Goal: Task Accomplishment & Management: Complete application form

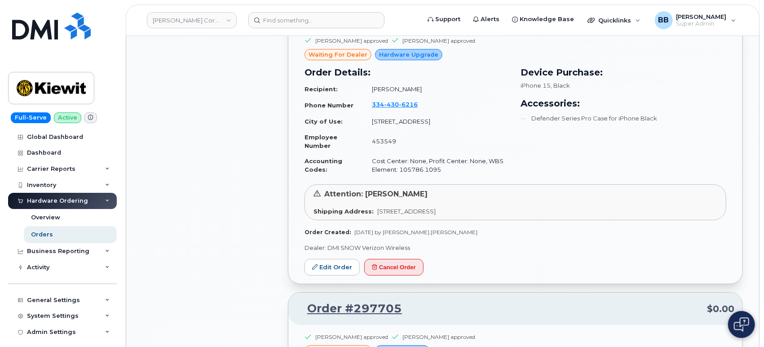
scroll to position [1980, 0]
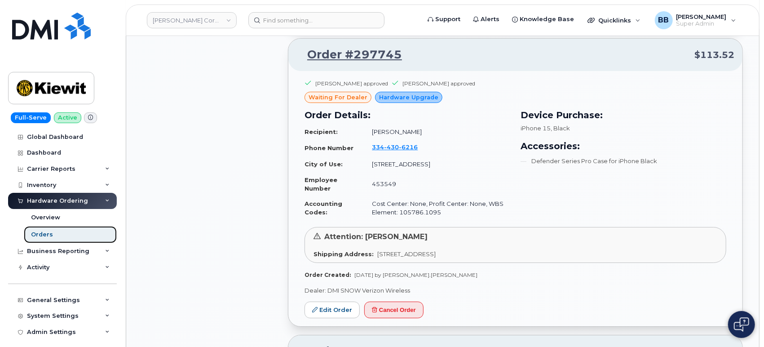
click at [53, 233] on link "Orders" at bounding box center [70, 234] width 93 height 17
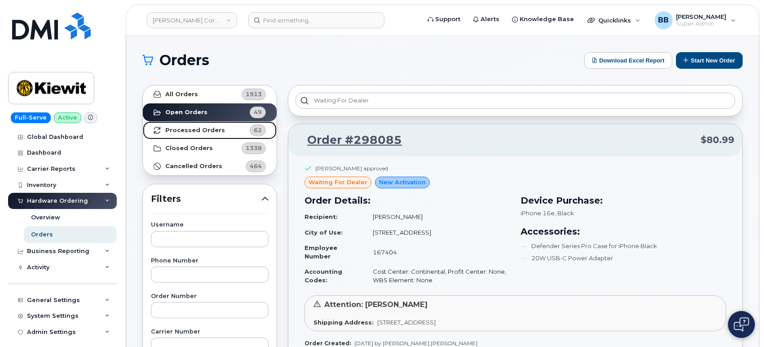
click at [197, 128] on strong "Processed Orders" at bounding box center [195, 130] width 60 height 7
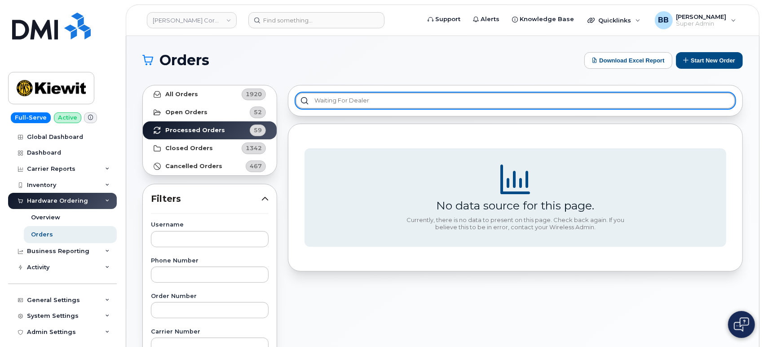
drag, startPoint x: 380, startPoint y: 102, endPoint x: 191, endPoint y: 107, distance: 189.1
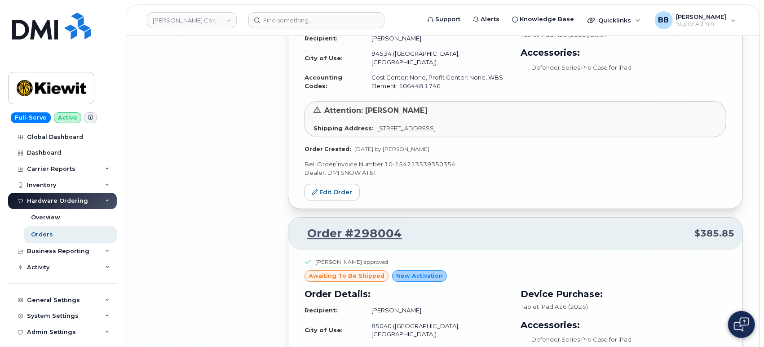
scroll to position [1977, 0]
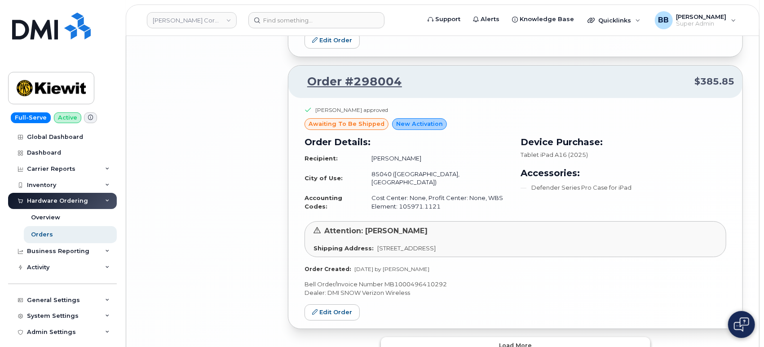
click at [517, 337] on button "Load more" at bounding box center [515, 345] width 269 height 16
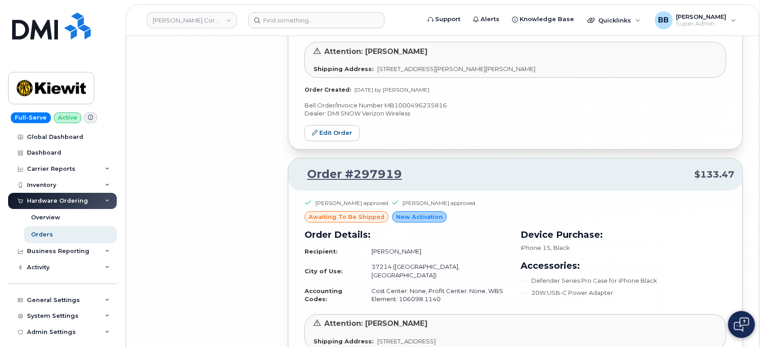
scroll to position [4400, 0]
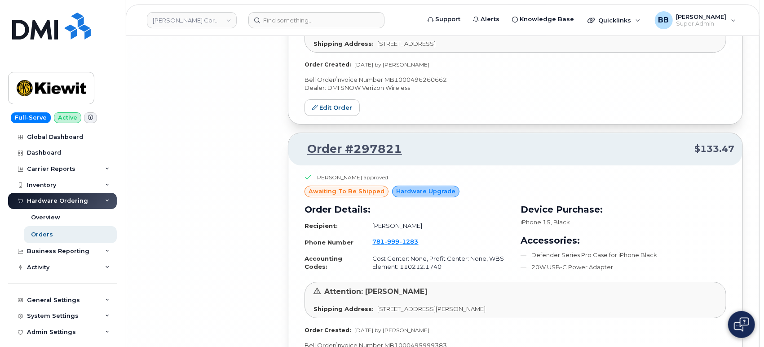
scroll to position [6597, 0]
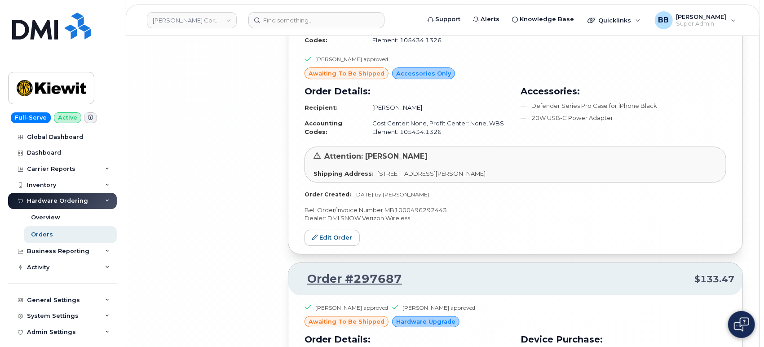
scroll to position [8804, 0]
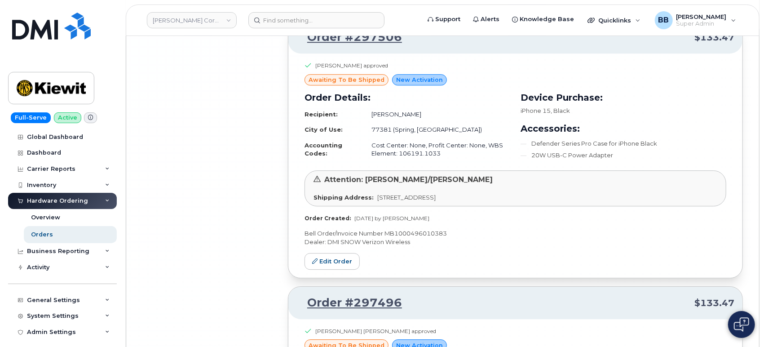
scroll to position [10943, 0]
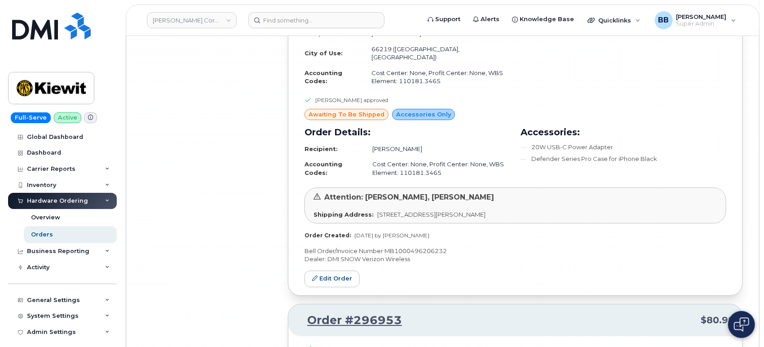
scroll to position [13340, 0]
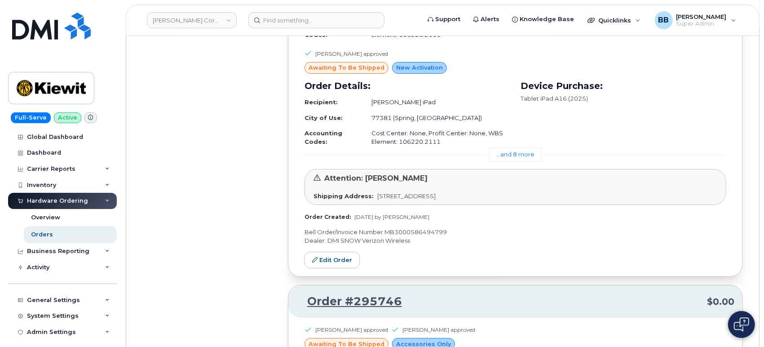
scroll to position [15966, 0]
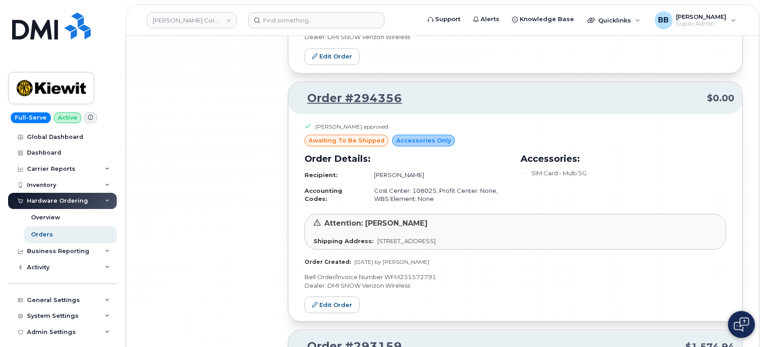
scroll to position [16687, 0]
drag, startPoint x: 406, startPoint y: 93, endPoint x: 354, endPoint y: 92, distance: 51.6
click at [354, 339] on p "Order #293159 $1,574.94" at bounding box center [515, 347] width 438 height 16
drag, startPoint x: 367, startPoint y: 89, endPoint x: 274, endPoint y: 189, distance: 136.9
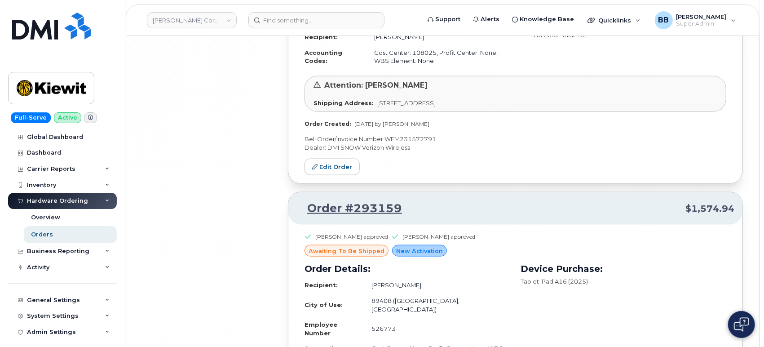
scroll to position [16887, 0]
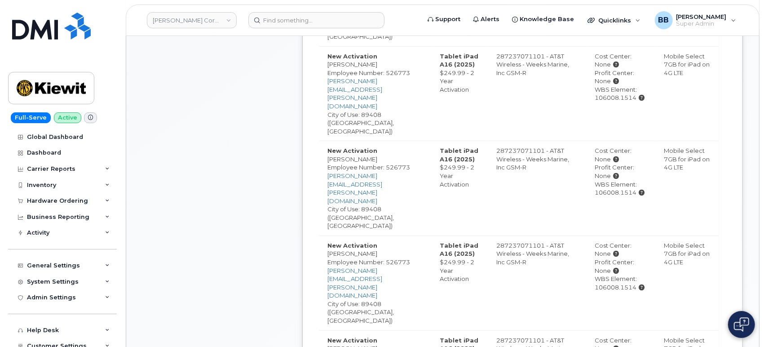
scroll to position [599, 0]
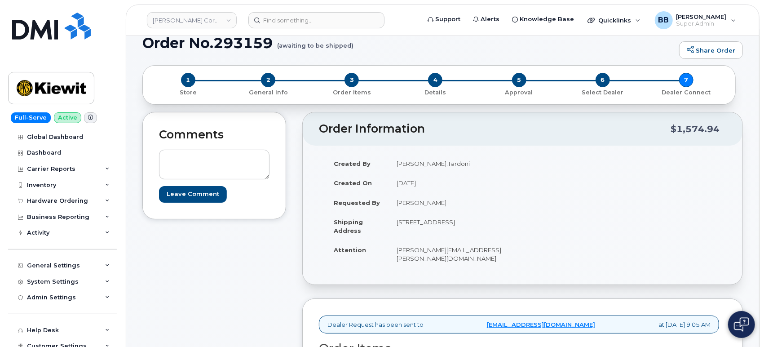
scroll to position [0, 0]
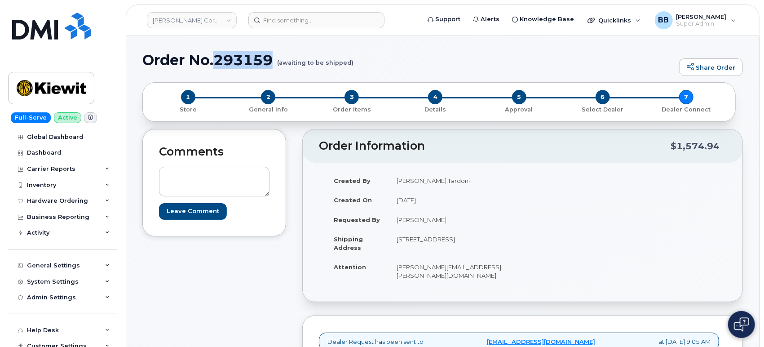
drag, startPoint x: 273, startPoint y: 60, endPoint x: 218, endPoint y: 64, distance: 54.9
click at [218, 65] on h1 "Order No.293159 (awaiting to be shipped)" at bounding box center [408, 60] width 532 height 16
copy h1 "293159"
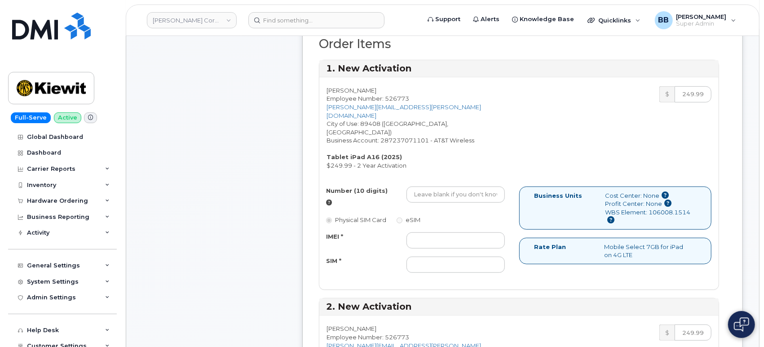
scroll to position [299, 0]
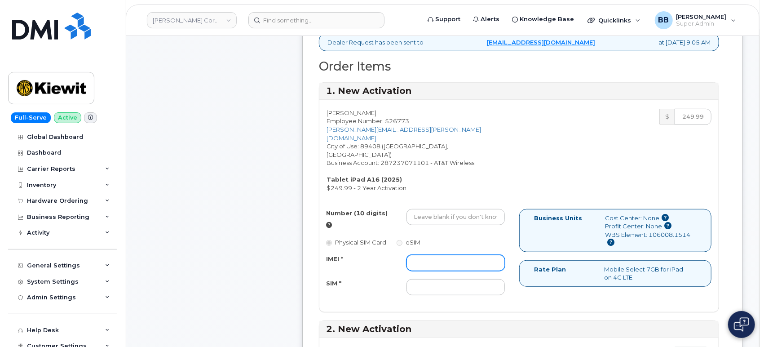
click at [470, 255] on input "IMEI *" at bounding box center [455, 263] width 99 height 16
click at [449, 255] on input "IMEI *" at bounding box center [455, 263] width 99 height 16
paste input "351159273229566"
type input "351159273229566"
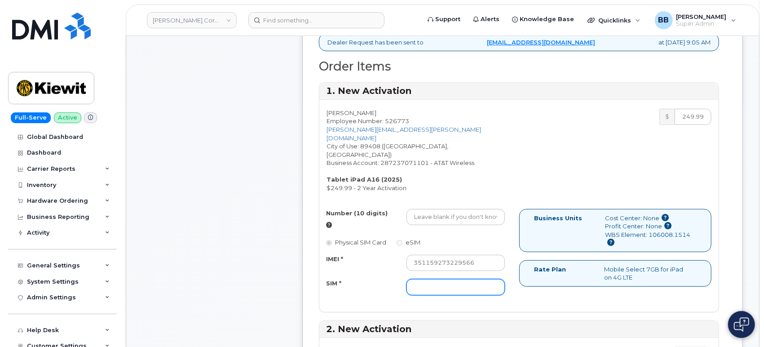
click at [461, 279] on input "SIM *" at bounding box center [455, 287] width 99 height 16
paste input "89049032007408888700218912300176"
type input "89049032007408888700218912300176"
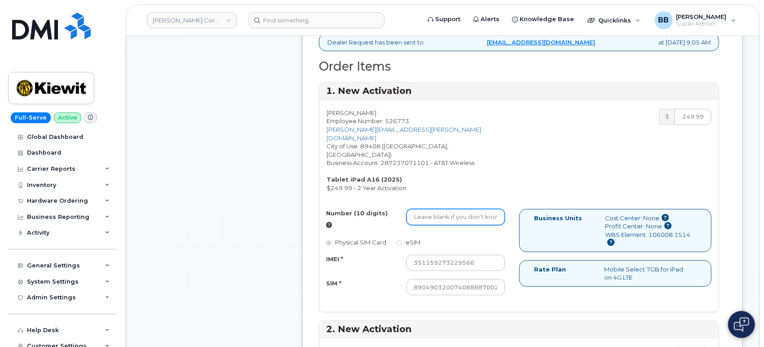
click at [462, 209] on input "Number (10 digits)" at bounding box center [455, 217] width 99 height 16
type input "9793080789"
click at [589, 141] on div "Ivin Tardoni Employee Number: 526773 IVIN.TARDONI@KIEWIT.COM City of Use: 89408…" at bounding box center [518, 151] width 399 height 84
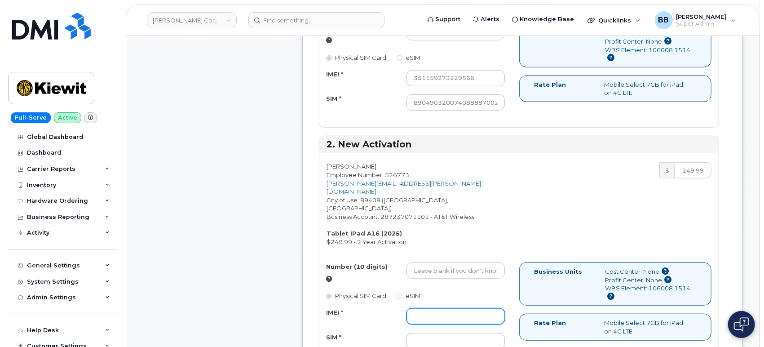
scroll to position [499, 0]
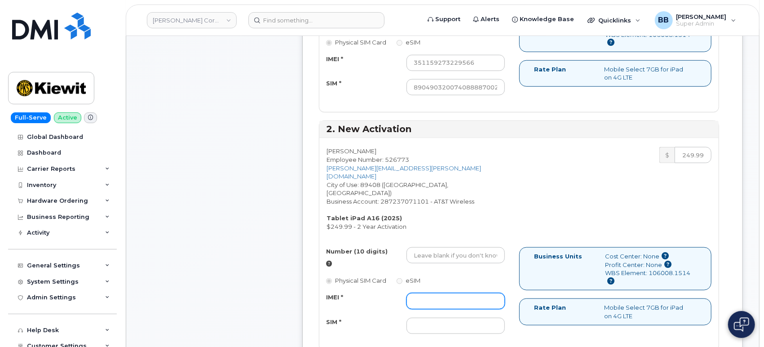
click at [442, 293] on input "IMEI *" at bounding box center [455, 301] width 99 height 16
paste input "351159273655760"
type input "351159273655760"
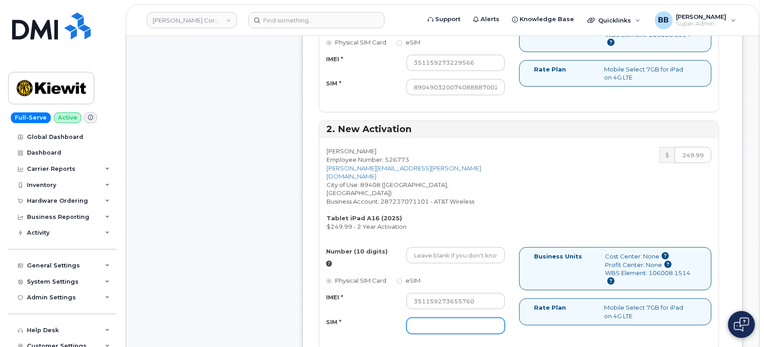
click at [417, 317] on input "SIM *" at bounding box center [455, 325] width 99 height 16
paste input "89049032007408888700218932795791"
type input "89049032007408888700218932795791"
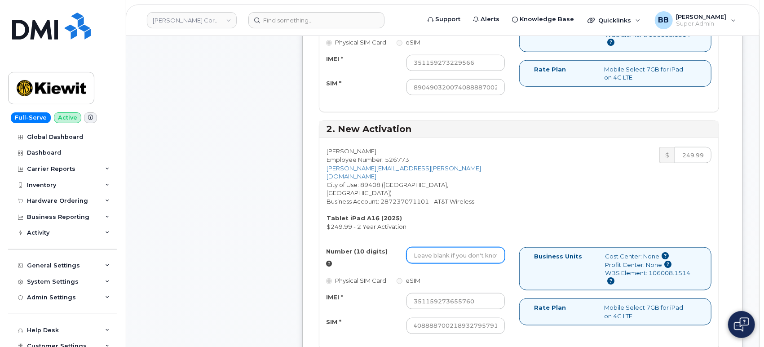
click at [473, 247] on input "Number (10 digits)" at bounding box center [455, 255] width 99 height 16
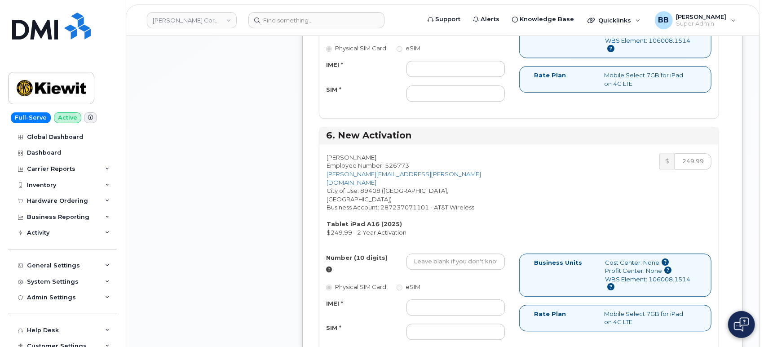
scroll to position [1447, 0]
type input "9792673821"
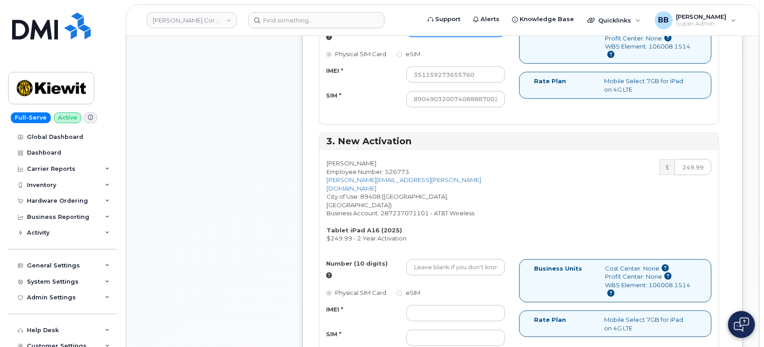
scroll to position [748, 0]
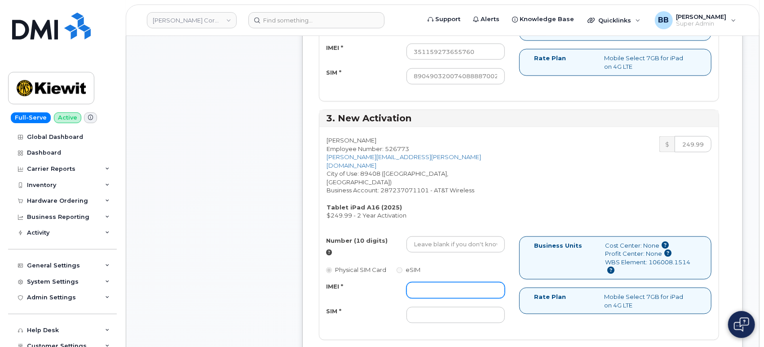
click at [427, 282] on input "IMEI *" at bounding box center [455, 290] width 99 height 16
paste input "351159272819714"
type input "351159272819714"
click at [445, 307] on input "SIM *" at bounding box center [455, 315] width 99 height 16
paste input "89049032007408888700218809544778"
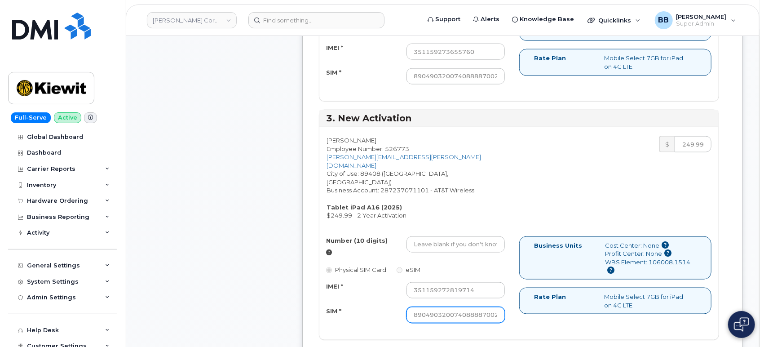
scroll to position [0, 45]
type input "89049032007408888700218809544778"
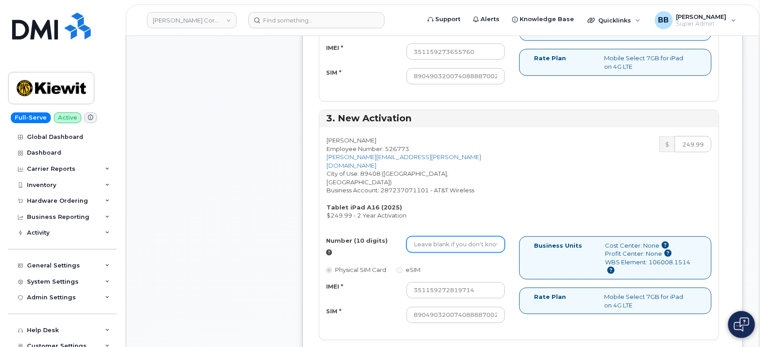
click at [453, 236] on input "Number (10 digits)" at bounding box center [455, 244] width 99 height 16
paste input "979-308-1864"
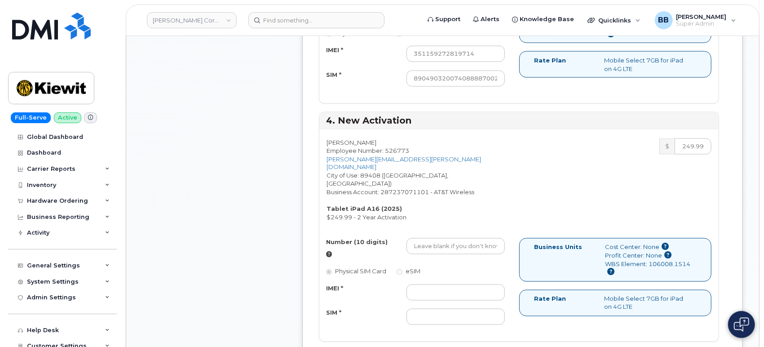
scroll to position [998, 0]
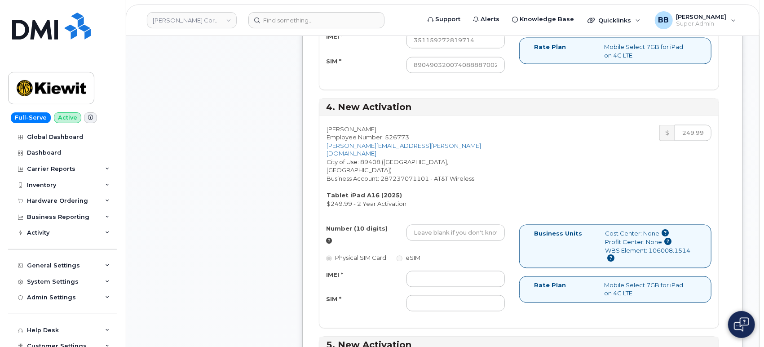
type input "9793081864"
click at [434, 271] on div "IMEI * SIM *" at bounding box center [415, 291] width 193 height 41
click at [436, 271] on input "IMEI *" at bounding box center [455, 279] width 99 height 16
paste input "351159274743144"
type input "351159274743144"
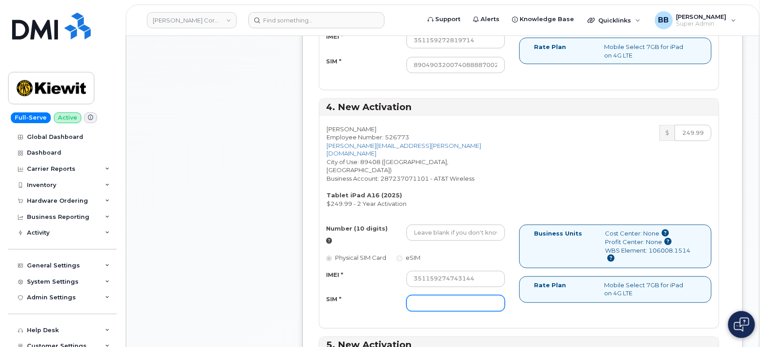
click at [426, 295] on input "SIM *" at bounding box center [455, 303] width 99 height 16
paste input "89049032007408888700218821472286"
type input "89049032007408888700218821472286"
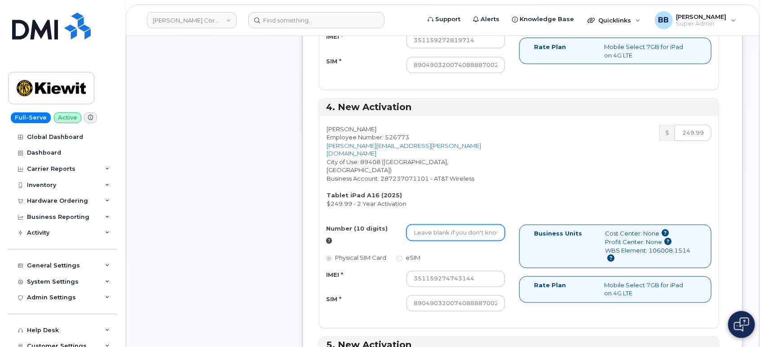
click at [459, 224] on input "Number (10 digits)" at bounding box center [455, 232] width 99 height 16
paste input "979-264-8136"
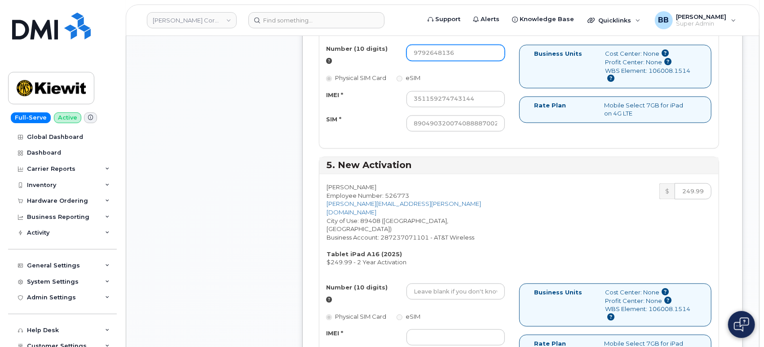
scroll to position [1197, 0]
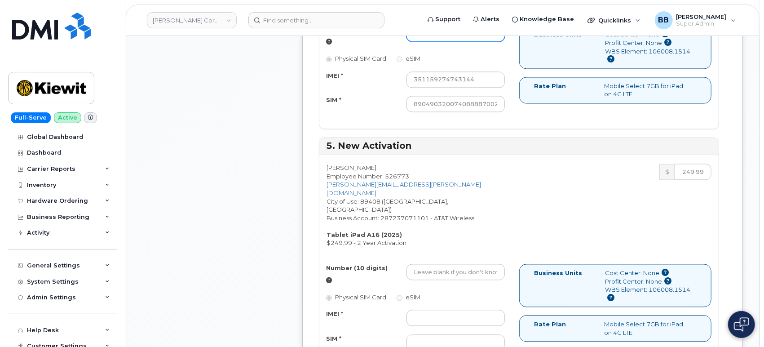
type input "9792648136"
click at [414, 309] on input "IMEI *" at bounding box center [455, 317] width 99 height 16
paste input "351159272588350"
type input "351159272588350"
click at [438, 334] on input "SIM *" at bounding box center [455, 342] width 99 height 16
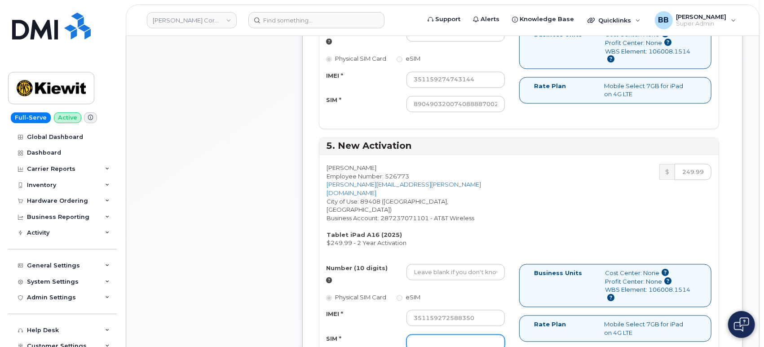
paste input "89049032007408888700218933096297"
type input "89049032007408888700218933096297"
click at [417, 264] on input "Number (10 digits)" at bounding box center [455, 272] width 99 height 16
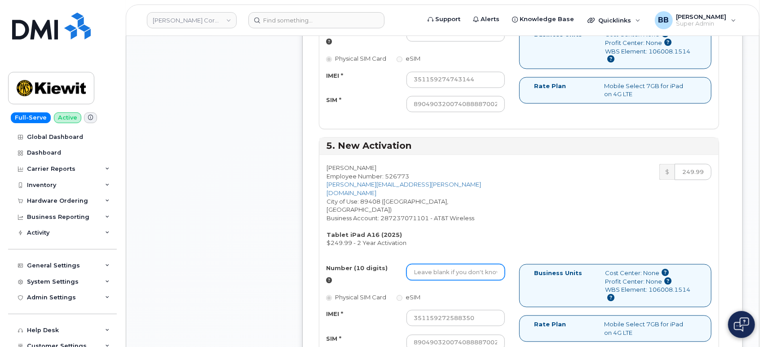
paste input "979-215-2965"
type input "9792152965"
click at [499, 154] on div "Ivin Tardoni Employee Number: 526773 IVIN.TARDONI@KIEWIT.COM City of Use: 89408…" at bounding box center [518, 260] width 399 height 212
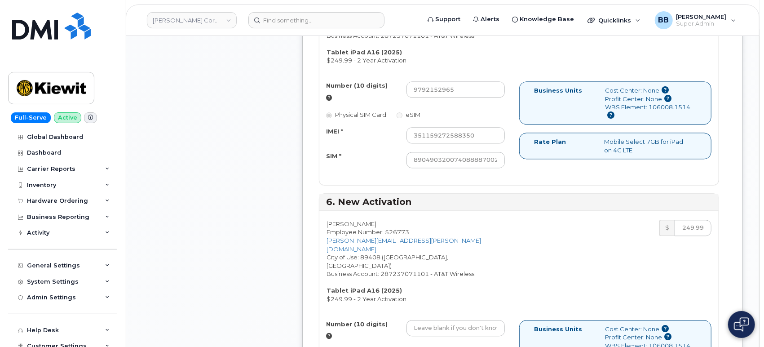
scroll to position [1397, 0]
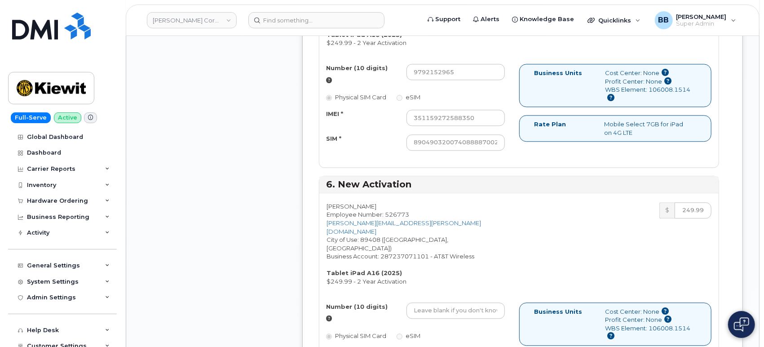
paste input "351159274369098"
type input "351159274369098"
paste input "89049032007408888700218913645081"
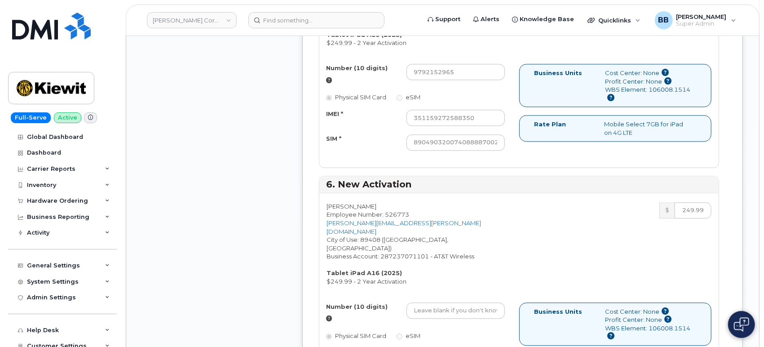
scroll to position [0, 45]
type input "89049032007408888700218913645081"
click at [423, 302] on input "Number (10 digits)" at bounding box center [455, 310] width 99 height 16
paste input "775-835-1311"
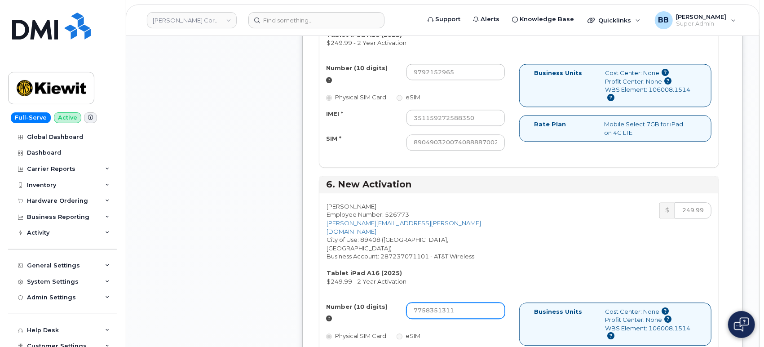
type input "7758351311"
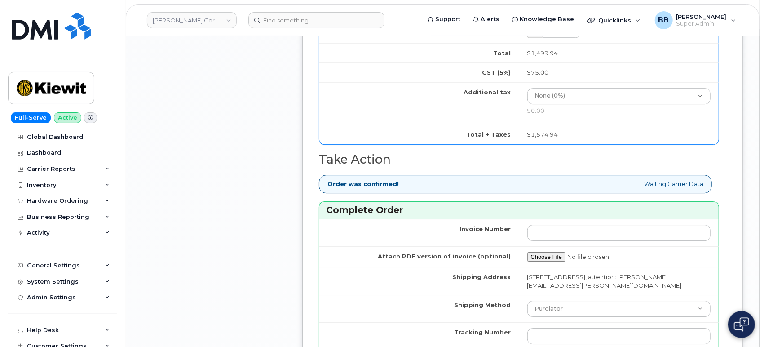
scroll to position [1846, 0]
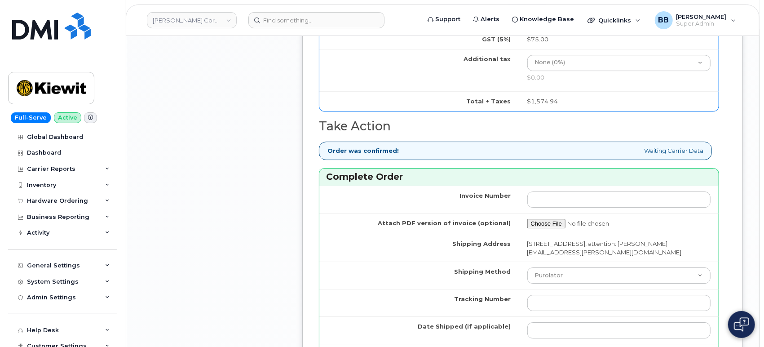
click at [584, 261] on td "Purolator UPS FedEx Canada Post Courier Other Drop Off Pick Up" at bounding box center [619, 274] width 200 height 27
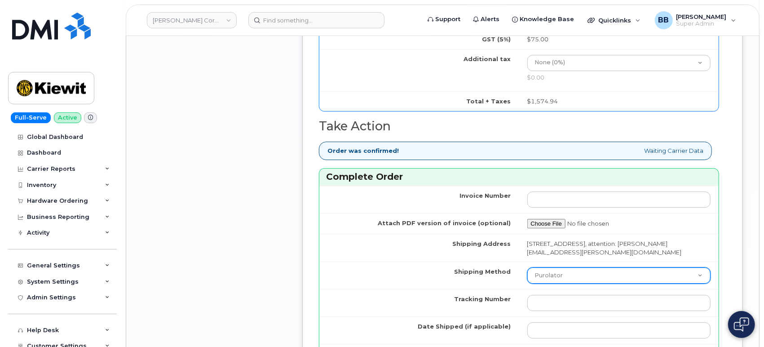
click at [586, 267] on select "Purolator UPS FedEx Canada Post Courier Other Drop Off Pick Up" at bounding box center [619, 275] width 184 height 16
select select "FedEx"
click at [527, 267] on select "Purolator UPS FedEx Canada Post Courier Other Drop Off Pick Up" at bounding box center [619, 275] width 184 height 16
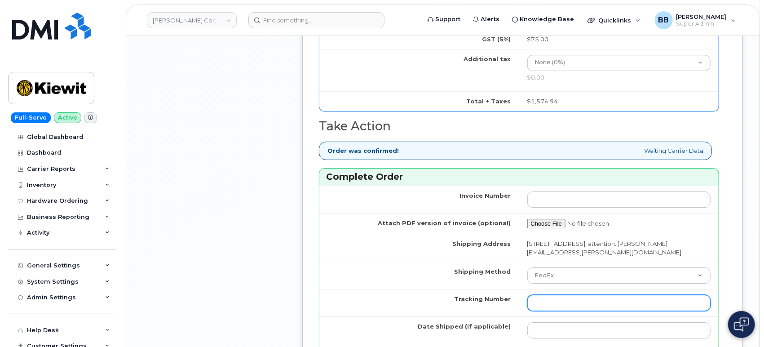
click at [563, 295] on input "Tracking Number" at bounding box center [619, 303] width 184 height 16
paste input "883521126713"
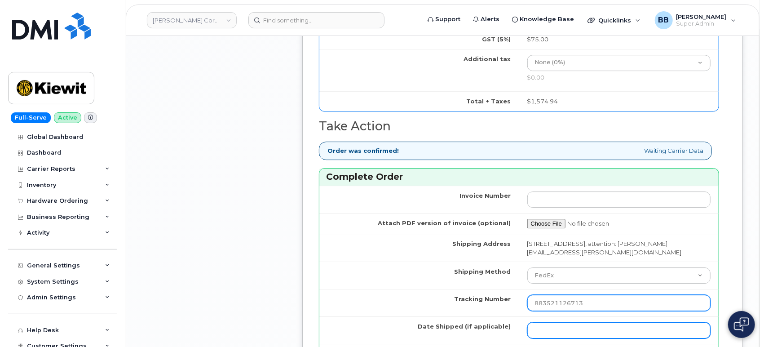
type input "883521126713"
click at [572, 322] on input "Date Shipped (if applicable)" at bounding box center [619, 330] width 184 height 16
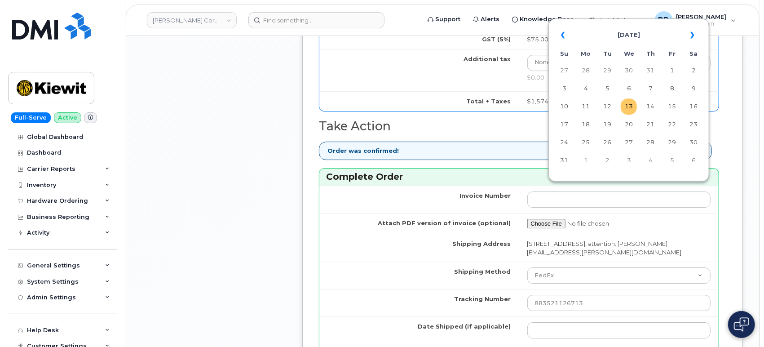
click at [627, 107] on td "13" at bounding box center [629, 106] width 16 height 16
type input "2025-08-13"
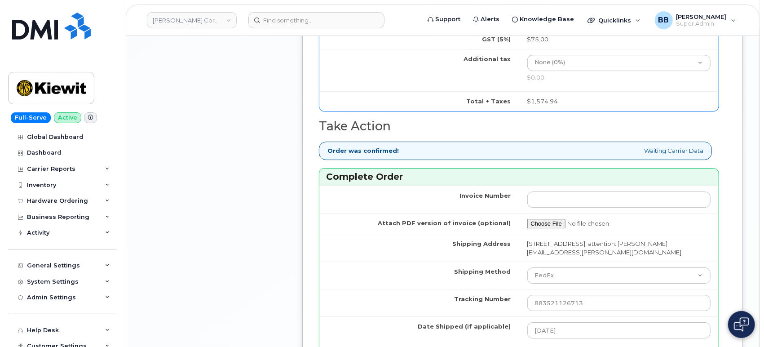
click at [668, 273] on div "Invoice Number Attach PDF version of invoice (optional) Shipping Address 12550 …" at bounding box center [518, 301] width 399 height 233
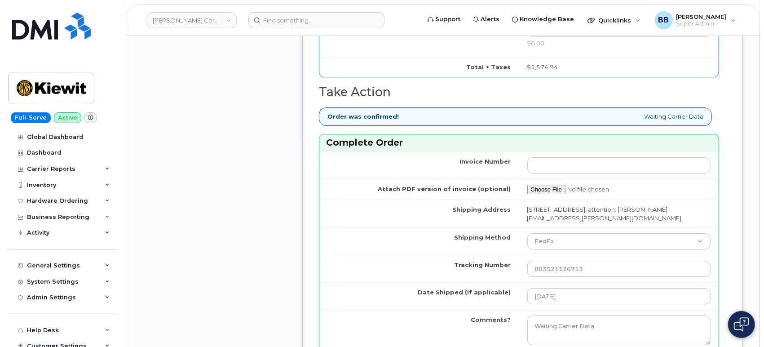
scroll to position [1796, 0]
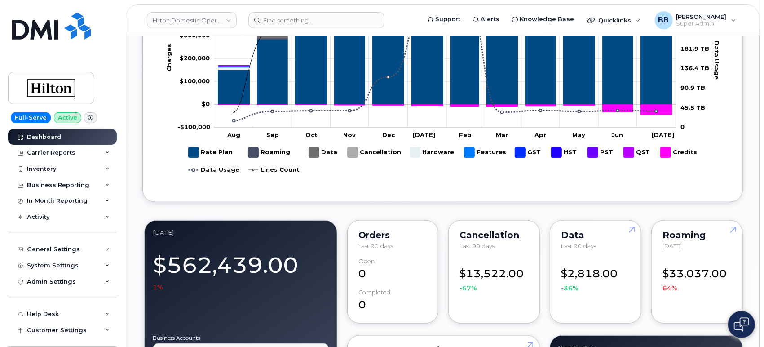
scroll to position [589, 0]
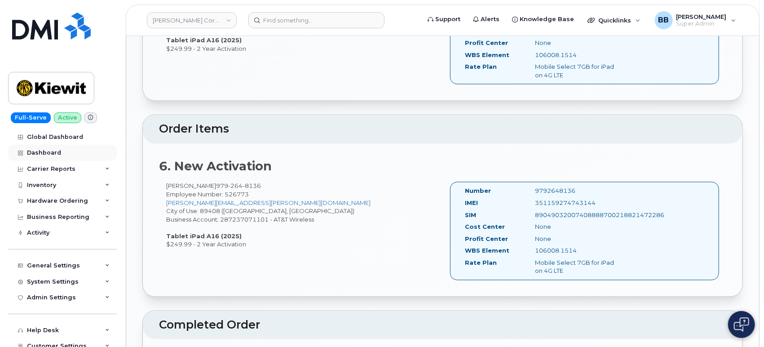
scroll to position [1097, 0]
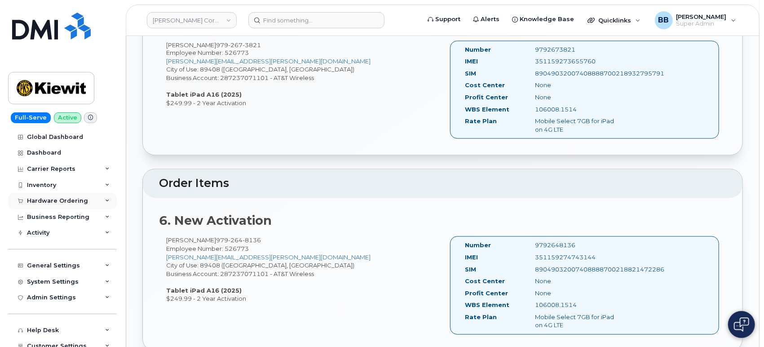
click at [56, 200] on div "Hardware Ordering" at bounding box center [57, 200] width 61 height 7
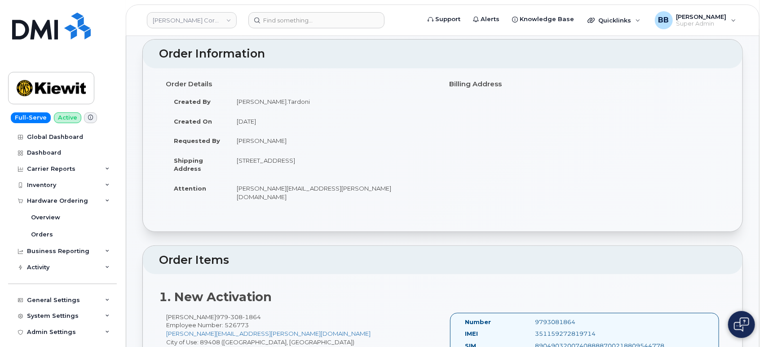
scroll to position [0, 0]
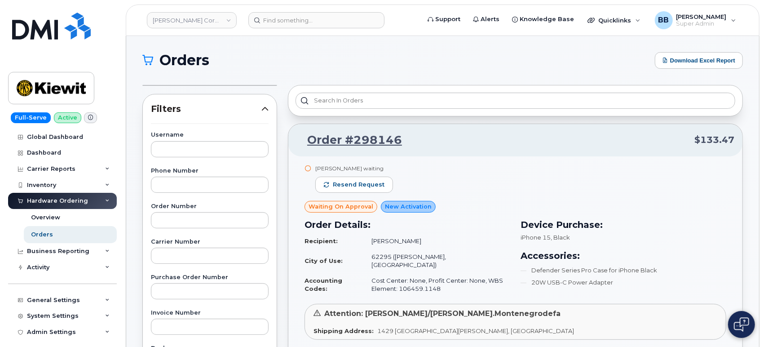
click at [263, 110] on icon at bounding box center [264, 108] width 7 height 7
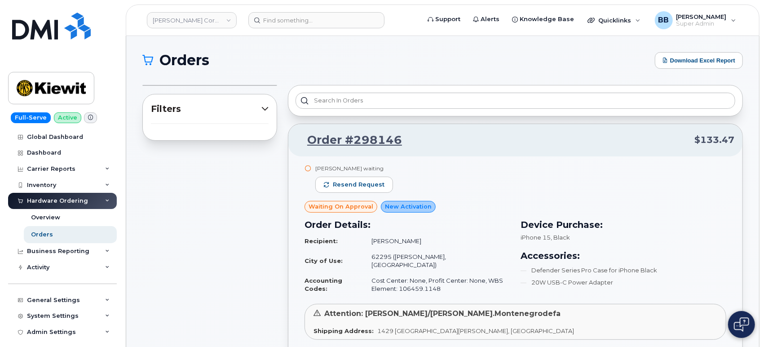
click at [264, 107] on icon at bounding box center [264, 108] width 7 height 7
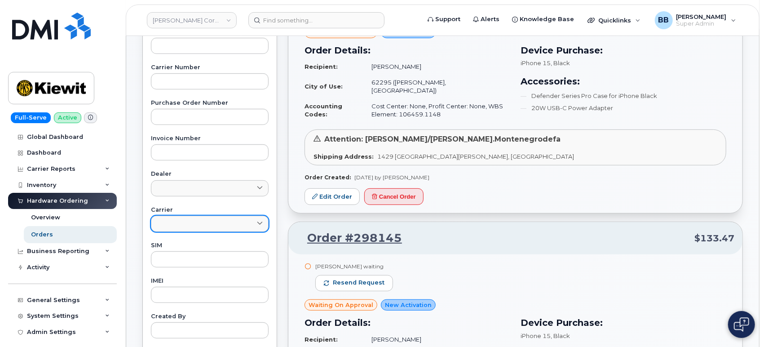
scroll to position [199, 0]
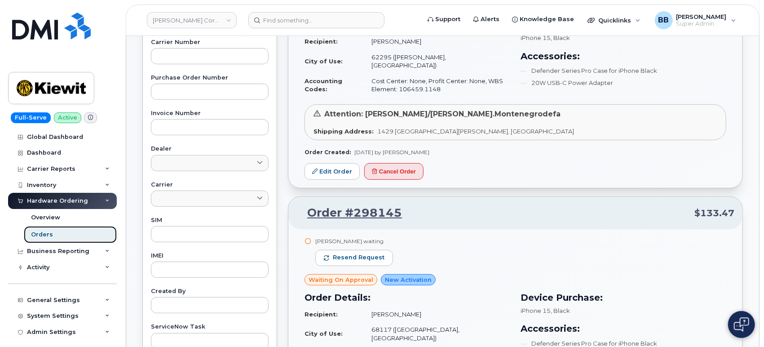
click at [40, 234] on div "Orders" at bounding box center [42, 234] width 22 height 8
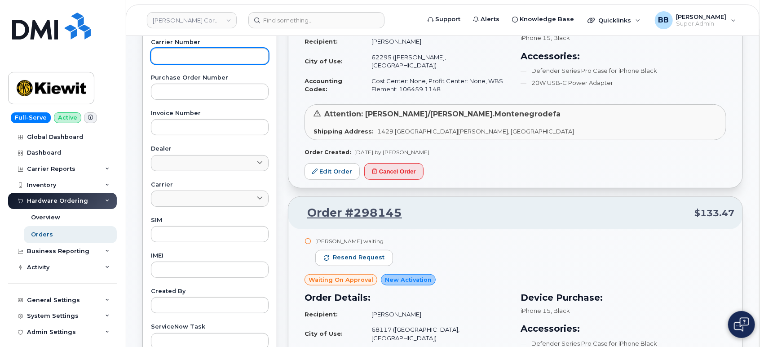
scroll to position [150, 0]
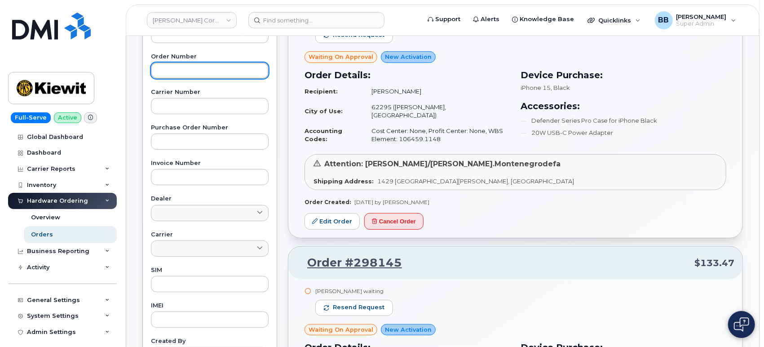
click at [192, 70] on input "text" at bounding box center [210, 70] width 118 height 16
paste input "297420"
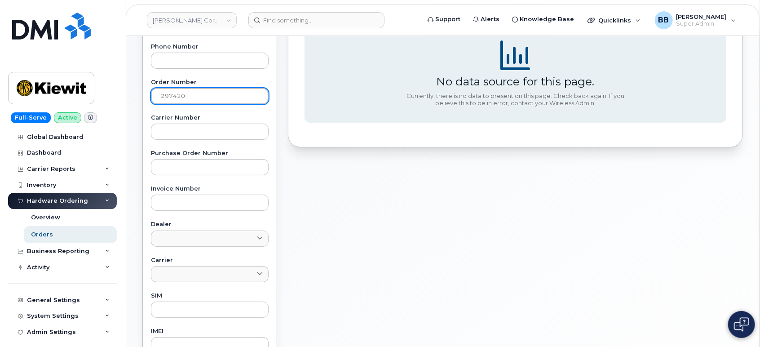
scroll to position [0, 0]
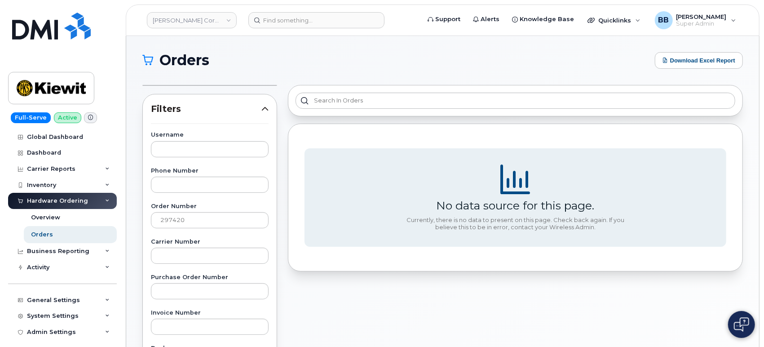
click at [266, 108] on icon at bounding box center [264, 108] width 7 height 7
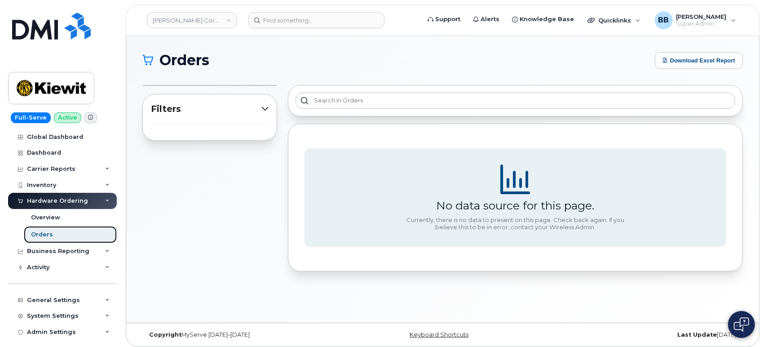
click at [41, 235] on div "Orders" at bounding box center [42, 234] width 22 height 8
click at [269, 109] on div "Filters Username Phone Number Order Number 297420 Carrier Number Purchase Order…" at bounding box center [209, 117] width 135 height 47
click at [264, 107] on icon at bounding box center [264, 108] width 7 height 7
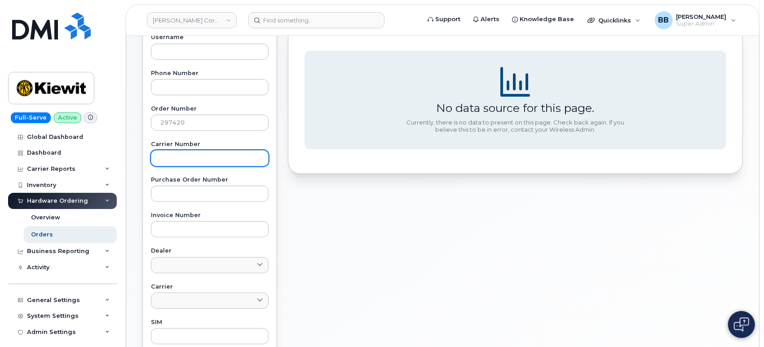
scroll to position [100, 0]
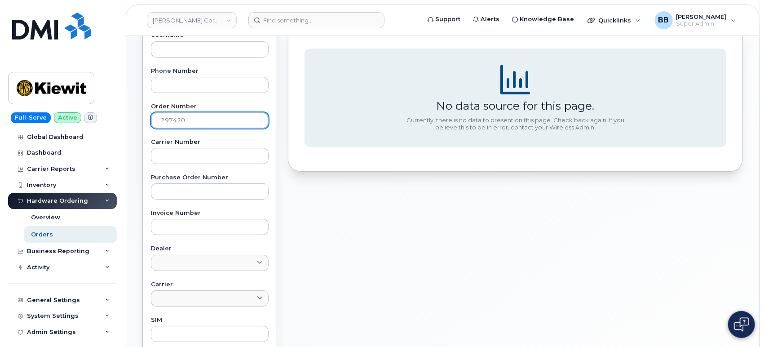
click at [208, 123] on input "297420" at bounding box center [210, 120] width 118 height 16
type input "2"
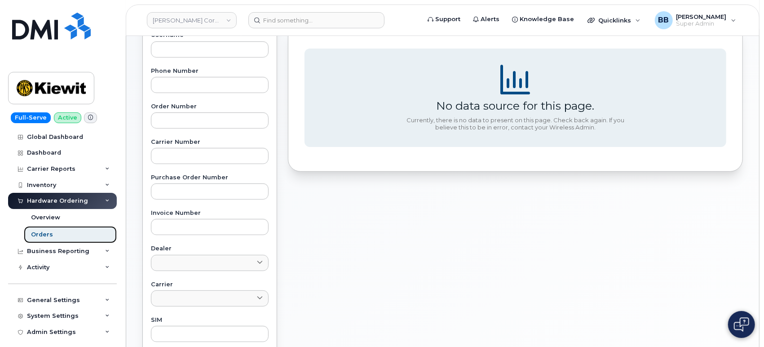
click at [53, 238] on link "Orders" at bounding box center [70, 234] width 93 height 17
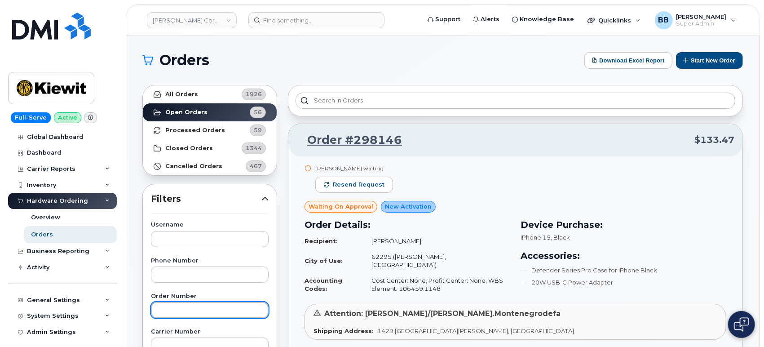
click at [198, 311] on input "text" at bounding box center [210, 310] width 118 height 16
paste input "297420"
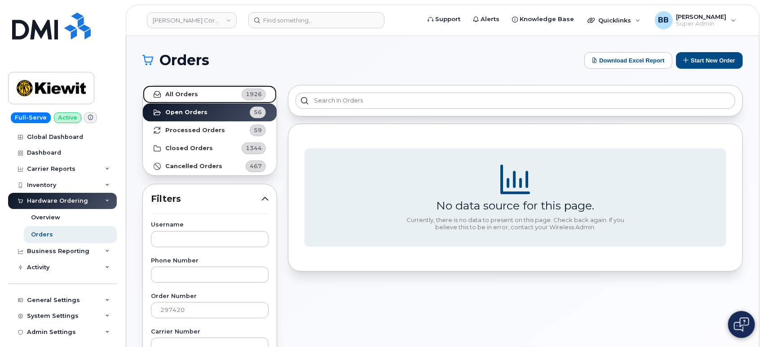
click at [198, 101] on link "All Orders 1926" at bounding box center [210, 94] width 134 height 18
click at [195, 90] on link "All Orders 1926" at bounding box center [210, 94] width 134 height 18
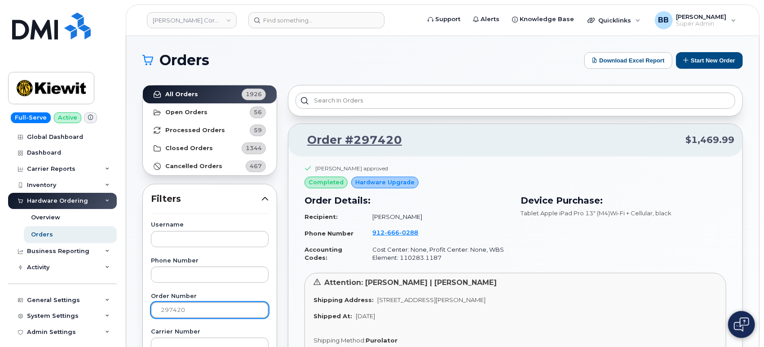
click at [198, 312] on input "297420" at bounding box center [210, 310] width 118 height 16
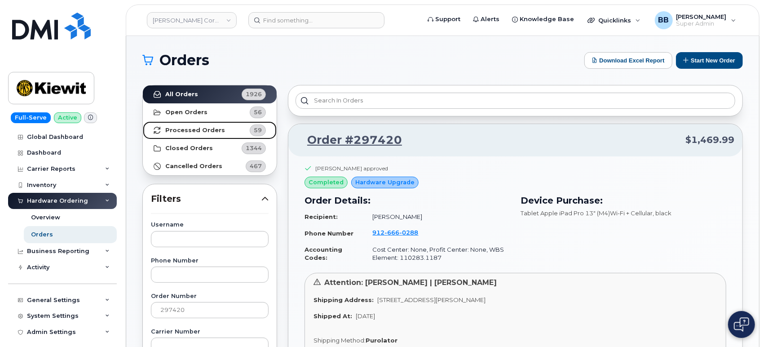
click at [211, 131] on strong "Processed Orders" at bounding box center [195, 130] width 60 height 7
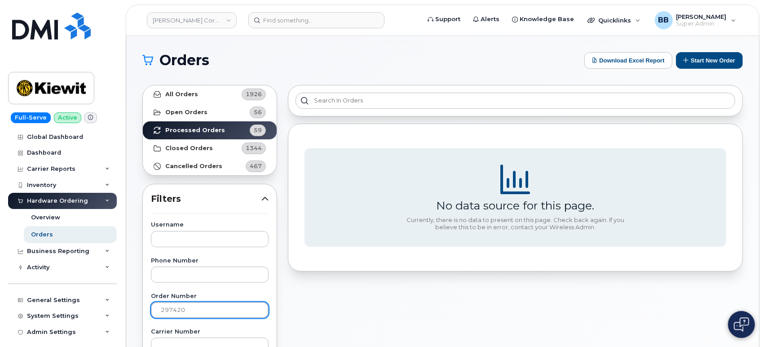
click at [226, 311] on input "297420" at bounding box center [210, 310] width 118 height 16
type input "2"
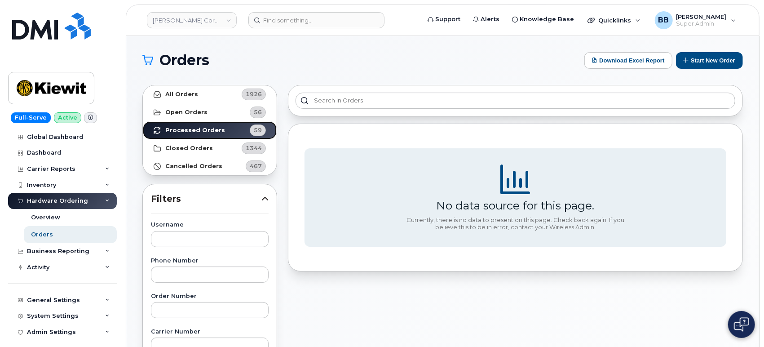
click at [170, 131] on strong "Processed Orders" at bounding box center [195, 130] width 60 height 7
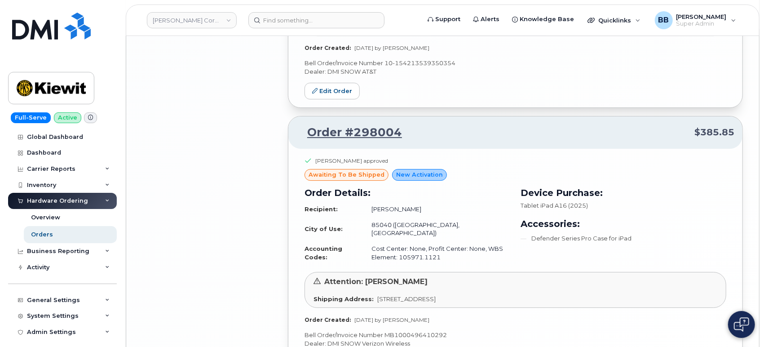
scroll to position [1977, 0]
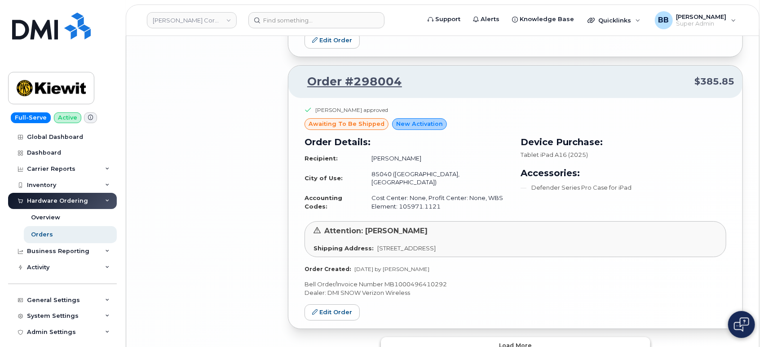
click at [497, 337] on button "Load more" at bounding box center [515, 345] width 269 height 16
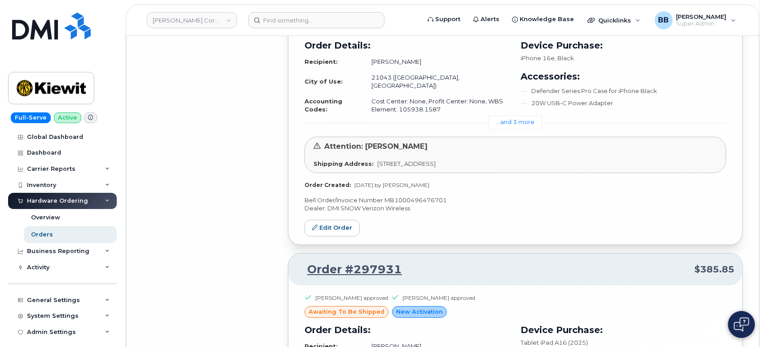
scroll to position [4423, 0]
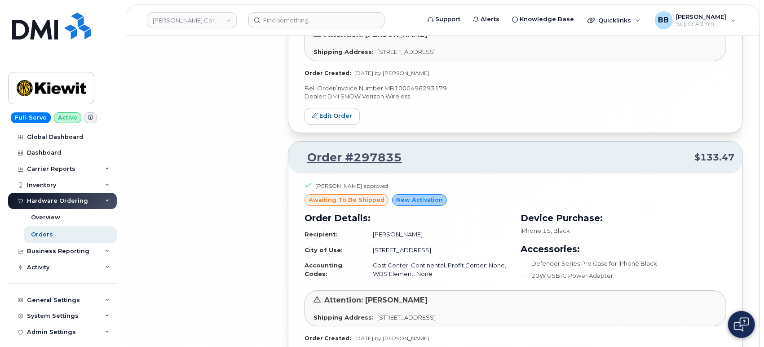
scroll to position [6619, 0]
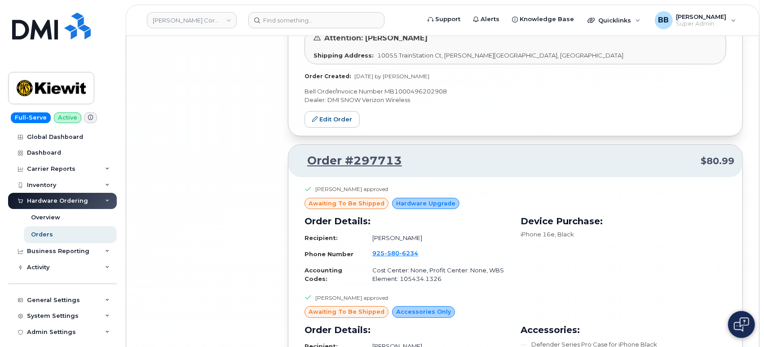
scroll to position [8827, 0]
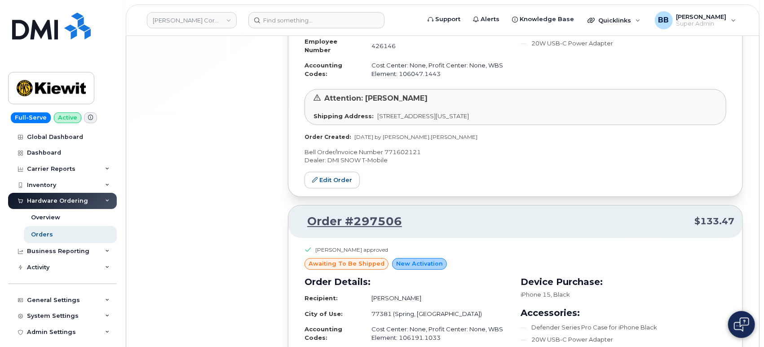
scroll to position [10965, 0]
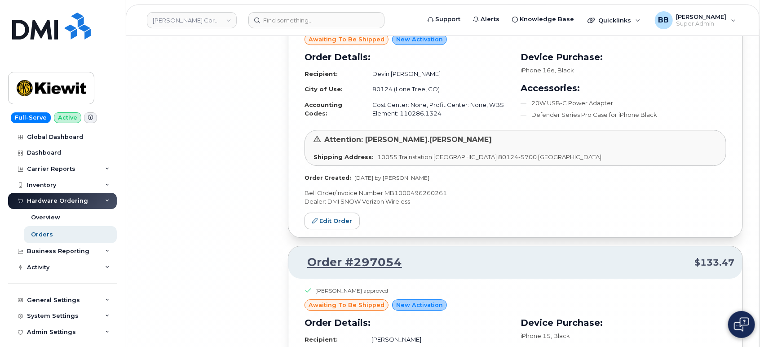
scroll to position [13362, 0]
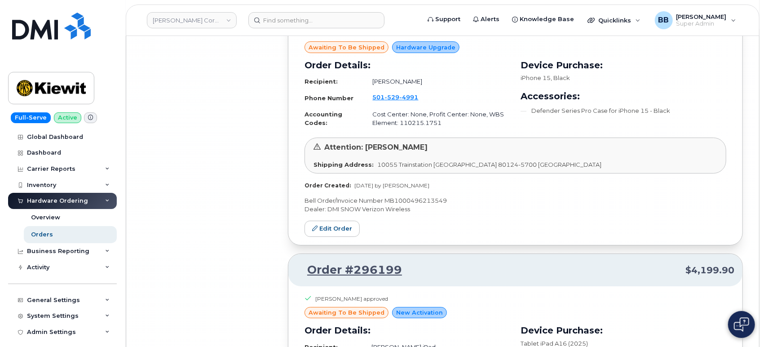
scroll to position [15966, 0]
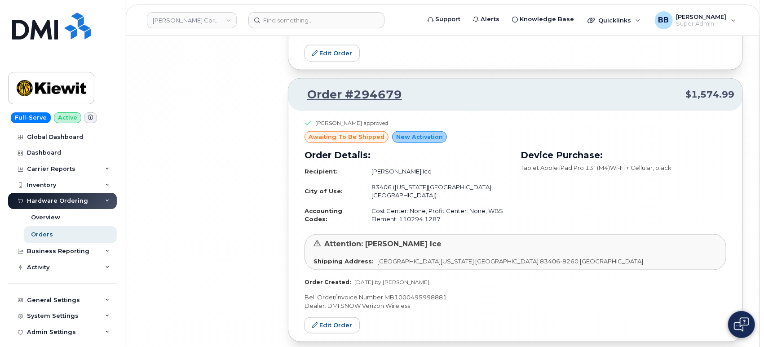
scroll to position [16744, 0]
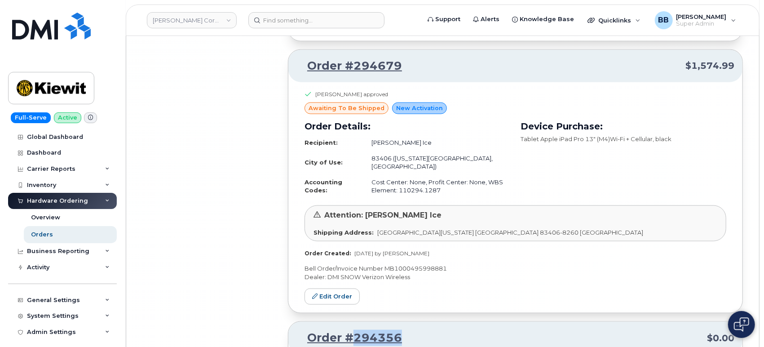
drag, startPoint x: 401, startPoint y: 74, endPoint x: 356, endPoint y: 66, distance: 46.4
click at [356, 330] on p "Order #294356 $0.00" at bounding box center [515, 338] width 438 height 16
copy link "294356"
drag, startPoint x: 440, startPoint y: 248, endPoint x: 385, endPoint y: 248, distance: 54.3
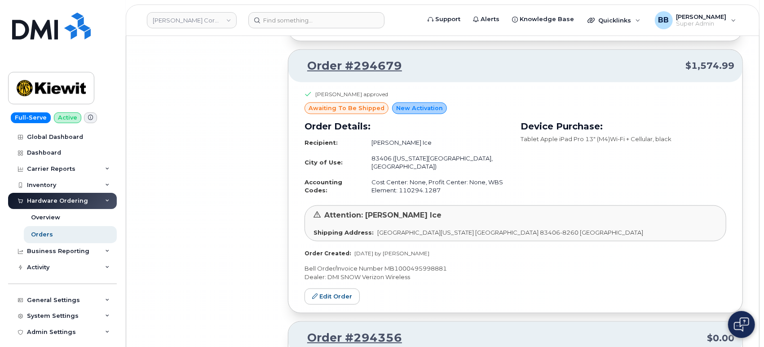
copy p "WFM231572791"
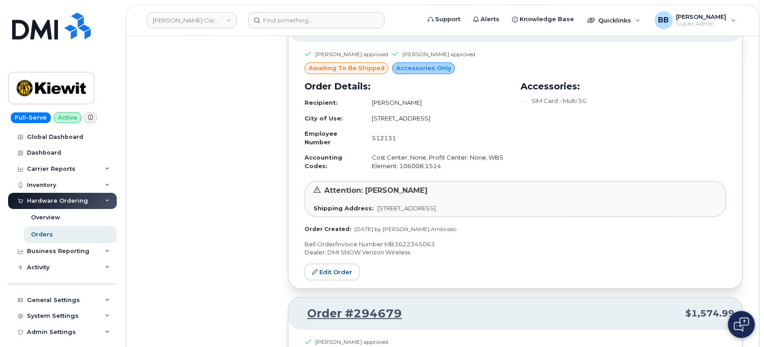
scroll to position [16494, 0]
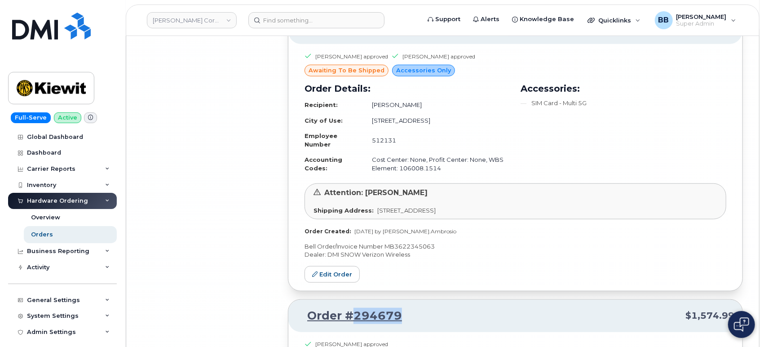
drag, startPoint x: 409, startPoint y: 59, endPoint x: 356, endPoint y: 55, distance: 54.0
click at [356, 308] on p "Order #294679 $1,574.99" at bounding box center [515, 316] width 438 height 16
copy link "294679"
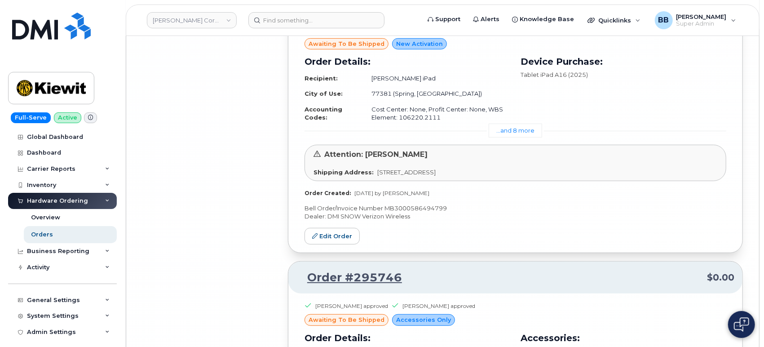
scroll to position [16195, 0]
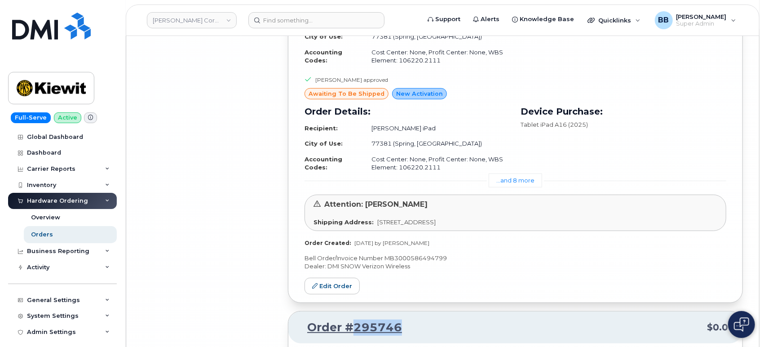
drag, startPoint x: 406, startPoint y: 72, endPoint x: 353, endPoint y: 67, distance: 52.7
click at [353, 319] on p "Order #295746 $0.00" at bounding box center [515, 327] width 438 height 16
copy link "295746"
drag, startPoint x: 434, startPoint y: 286, endPoint x: 387, endPoint y: 285, distance: 47.2
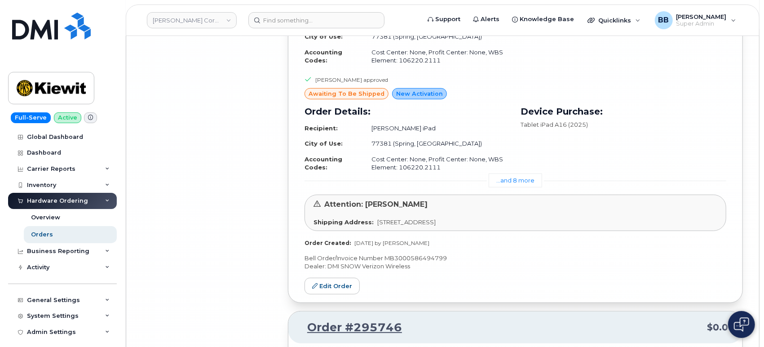
copy p "MB3622345063"
drag, startPoint x: 401, startPoint y: 70, endPoint x: 309, endPoint y: 63, distance: 91.9
click at [309, 319] on p "Order #295746 $0.00" at bounding box center [515, 327] width 438 height 16
copy link "Order #295746"
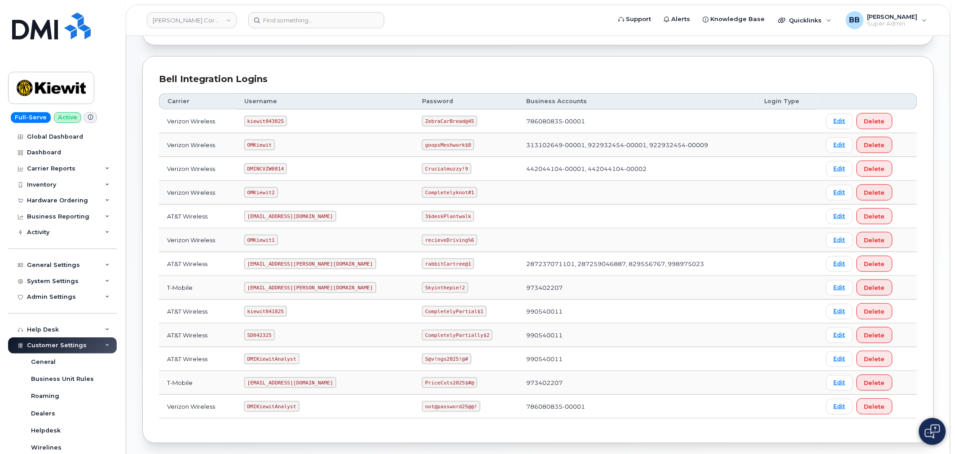
scroll to position [100, 0]
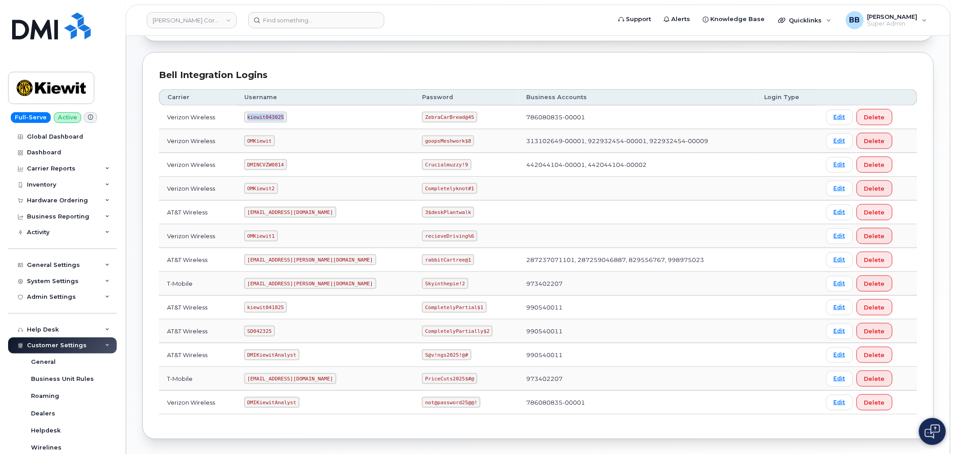
drag, startPoint x: 252, startPoint y: 116, endPoint x: 286, endPoint y: 115, distance: 33.7
click at [286, 115] on code "kiewit043025" at bounding box center [265, 117] width 43 height 11
copy code "kiewit043025"
drag, startPoint x: 392, startPoint y: 116, endPoint x: 436, endPoint y: 122, distance: 45.3
click at [436, 122] on code "ZebraCarBread@45" at bounding box center [449, 117] width 55 height 11
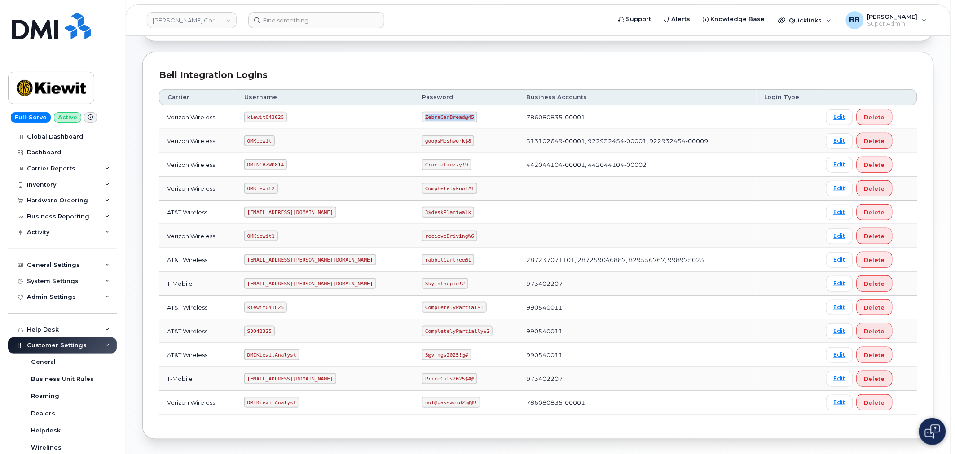
copy code "ZebraCarBread@45"
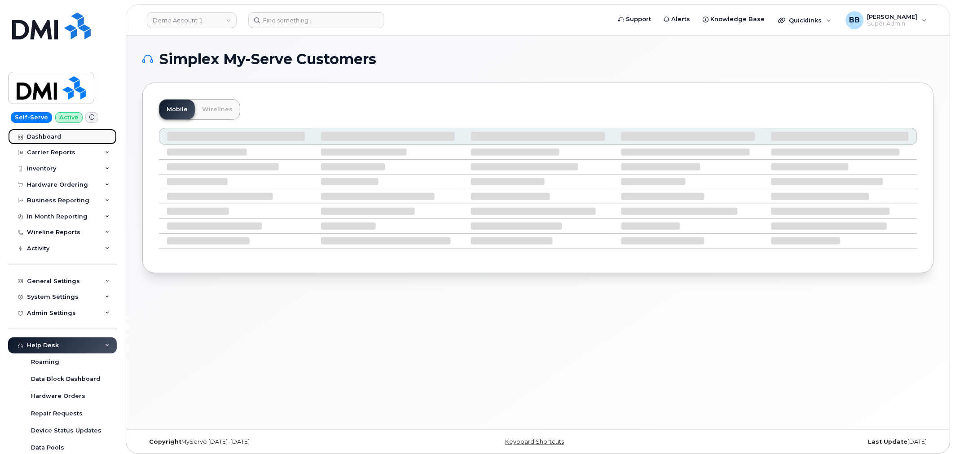
click at [39, 135] on div "Dashboard" at bounding box center [44, 136] width 34 height 7
